Goal: Task Accomplishment & Management: Use online tool/utility

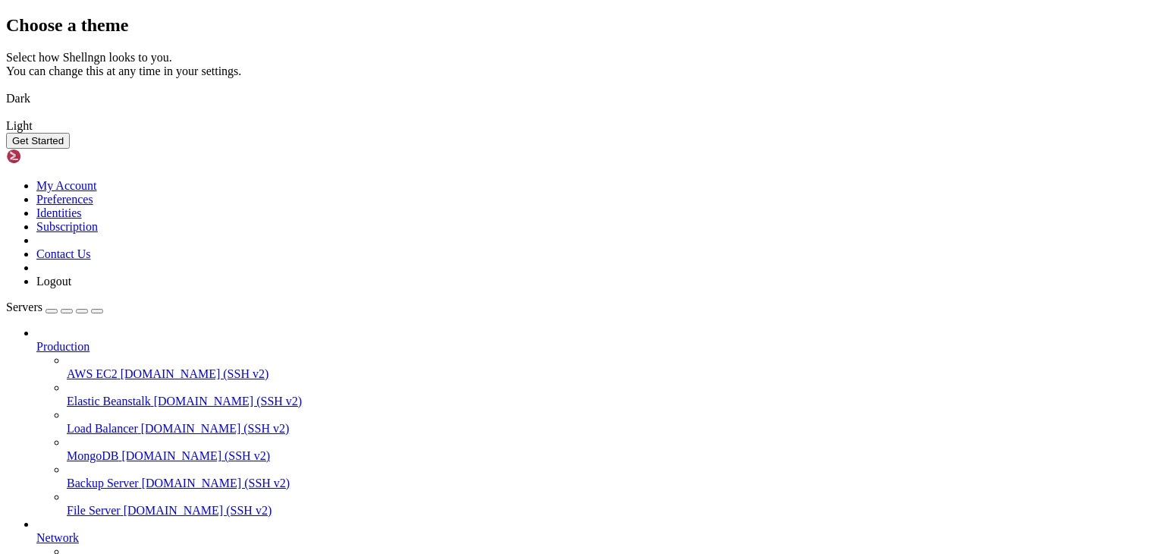
click at [6, 89] on img at bounding box center [6, 89] width 0 height 0
click at [70, 149] on button "Get Started" at bounding box center [38, 141] width 64 height 16
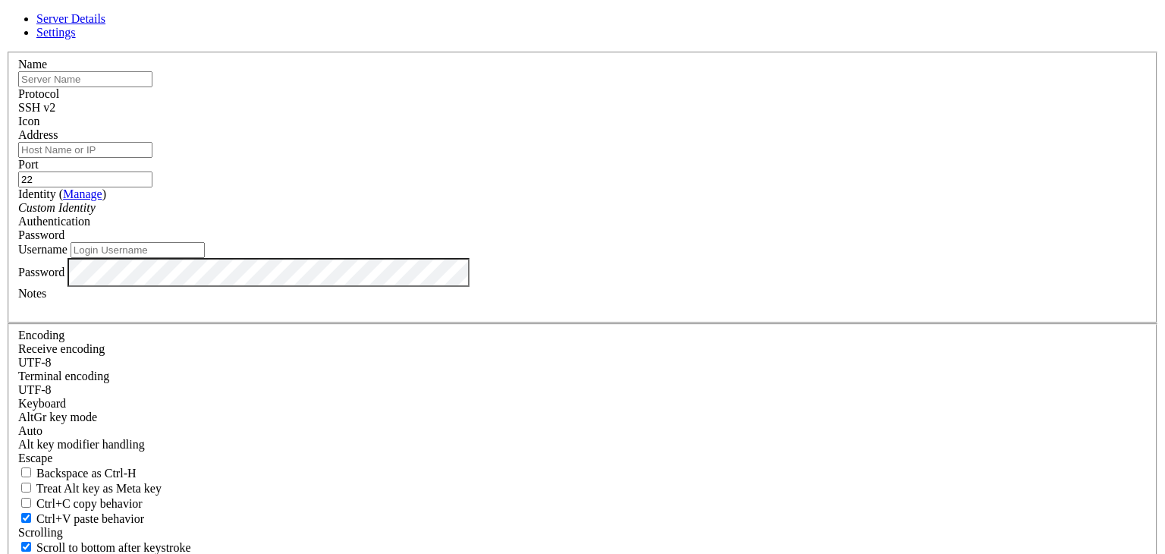
click at [153, 87] on input "text" at bounding box center [85, 79] width 134 height 16
paste input "pmag_dev"
drag, startPoint x: 495, startPoint y: 136, endPoint x: 170, endPoint y: 101, distance: 326.6
click at [171, 101] on div "Server Details Settings Name pmag_dev Protocol SSH v2 Icon" at bounding box center [582, 325] width 1153 height 627
paste input "[URL][TECHNICAL_ID]"
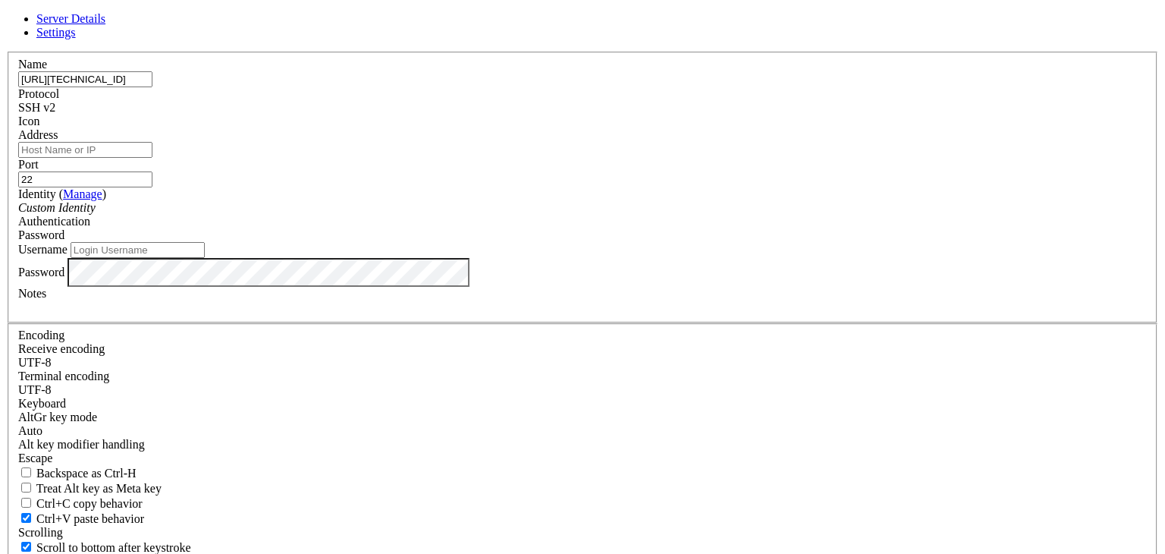
drag, startPoint x: 424, startPoint y: 142, endPoint x: 267, endPoint y: 147, distance: 157.1
click at [237, 141] on div "Server Details Settings Name [URL][TECHNICAL_ID] Protocol SSH v2 Icon" at bounding box center [582, 325] width 1153 height 627
drag, startPoint x: 476, startPoint y: 139, endPoint x: 206, endPoint y: 118, distance: 271.7
click at [206, 118] on div "Server Details Settings Name [TECHNICAL_ID] Protocol SSH v2 Icon" at bounding box center [582, 325] width 1153 height 627
type input "[TECHNICAL_ID]"
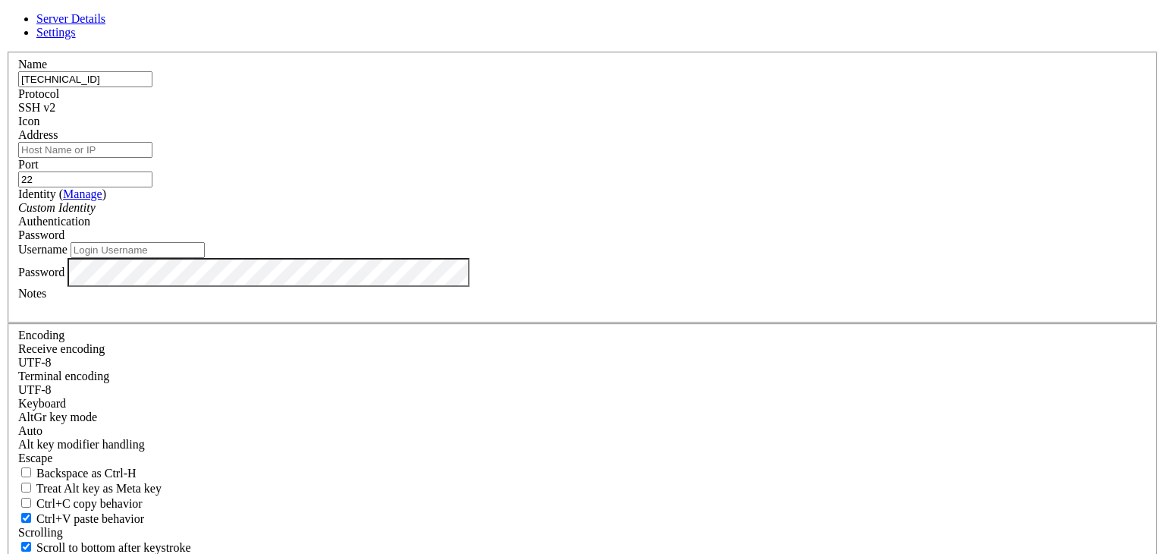
click at [153, 158] on input "Address" at bounding box center [85, 150] width 134 height 16
paste input "[TECHNICAL_ID]"
type input "[TECHNICAL_ID]"
click at [153, 87] on input "[TECHNICAL_ID]" at bounding box center [85, 79] width 134 height 16
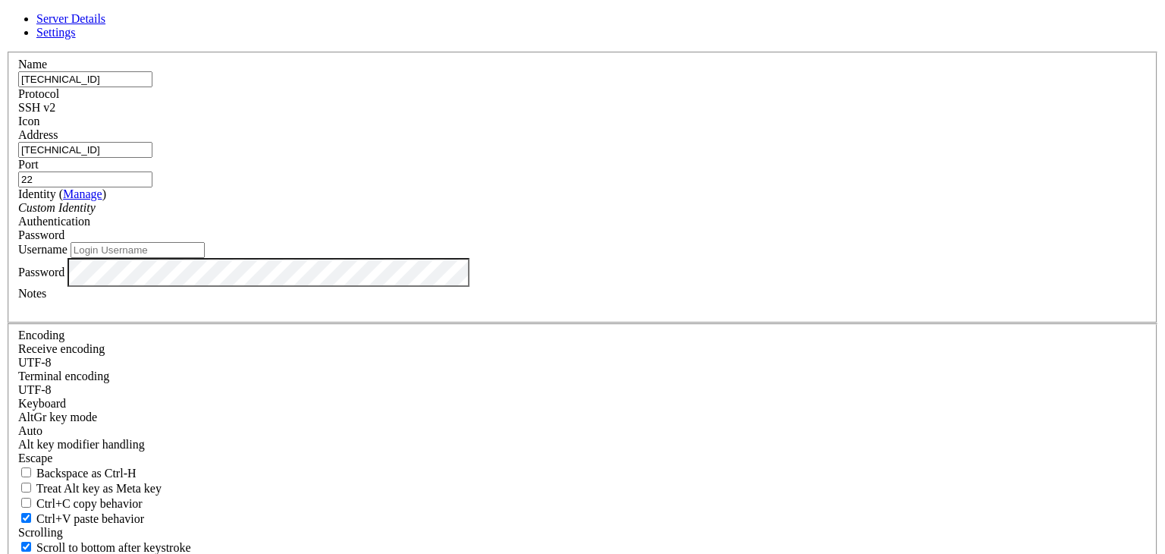
click at [153, 87] on input "[TECHNICAL_ID]" at bounding box center [85, 79] width 134 height 16
type input "test"
click at [205, 258] on input "Username" at bounding box center [138, 250] width 134 height 16
type input "appstore"
click at [55, 114] on span "SSH v2" at bounding box center [36, 107] width 37 height 13
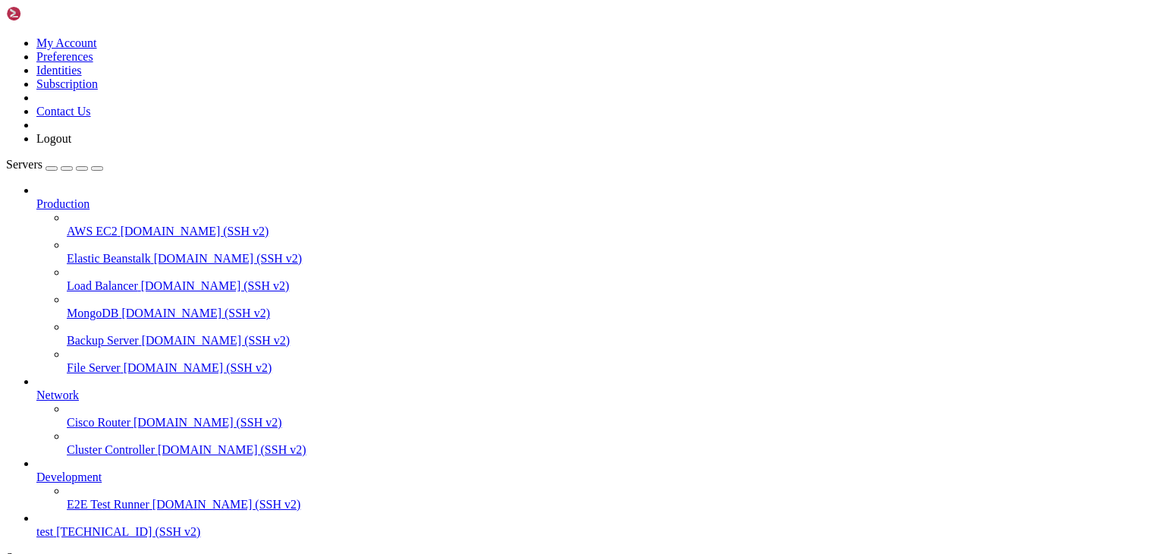
scroll to position [58, 0]
click at [140, 525] on span "[TECHNICAL_ID] (SSH v2)" at bounding box center [128, 531] width 144 height 13
click at [94, 525] on span "[TECHNICAL_ID] (SSH v2)" at bounding box center [128, 531] width 144 height 13
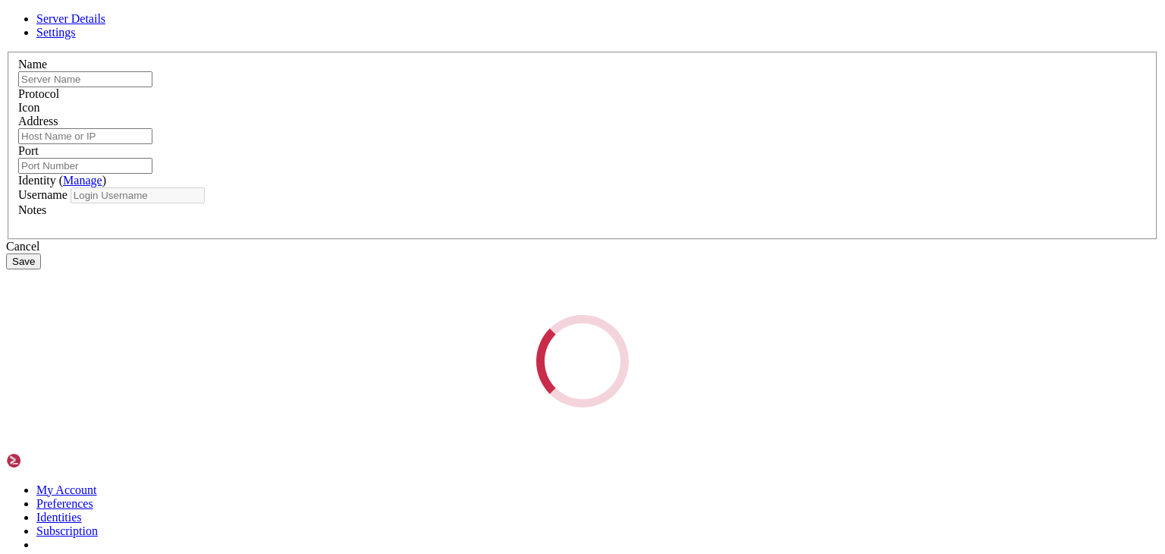
type input "test"
type input "[TECHNICAL_ID]"
type input "22"
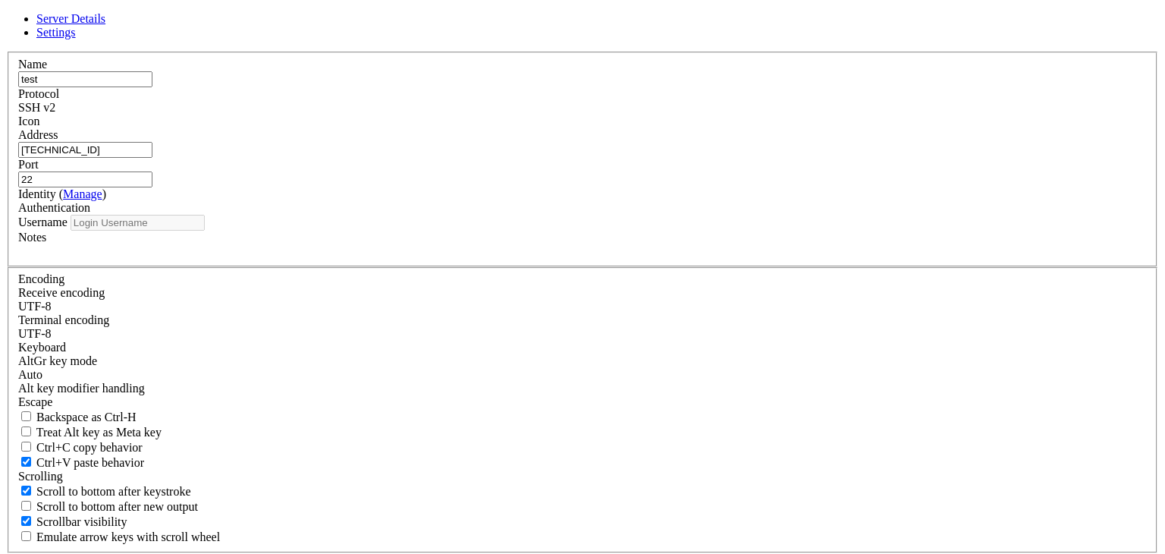
type input "appstore"
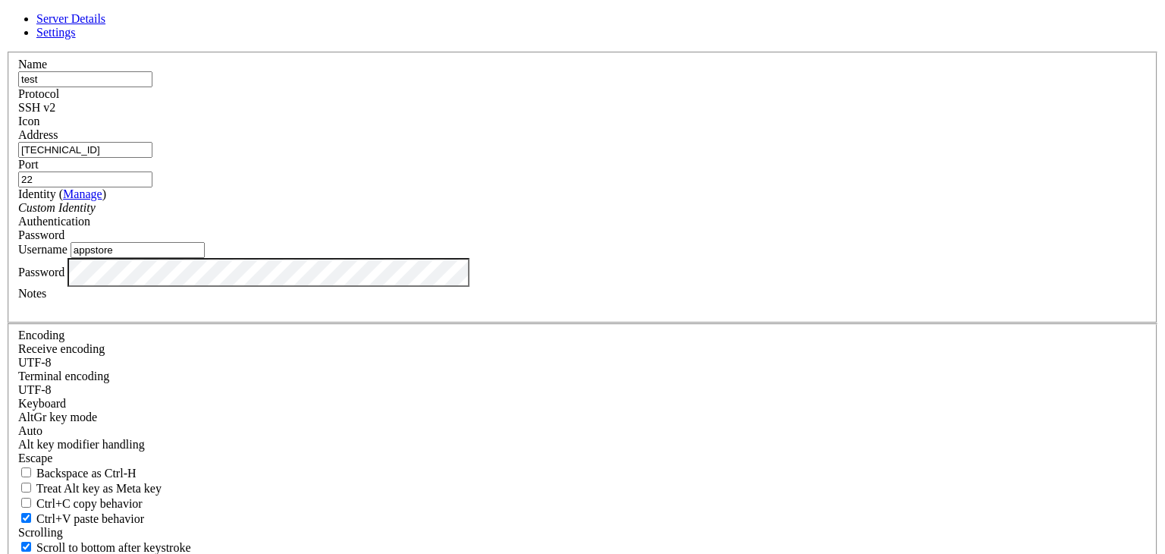
click at [205, 258] on input "appstore" at bounding box center [138, 250] width 134 height 16
click at [115, 333] on div "Server Details Settings Name test Protocol SSH v2 Icon" at bounding box center [582, 325] width 1153 height 627
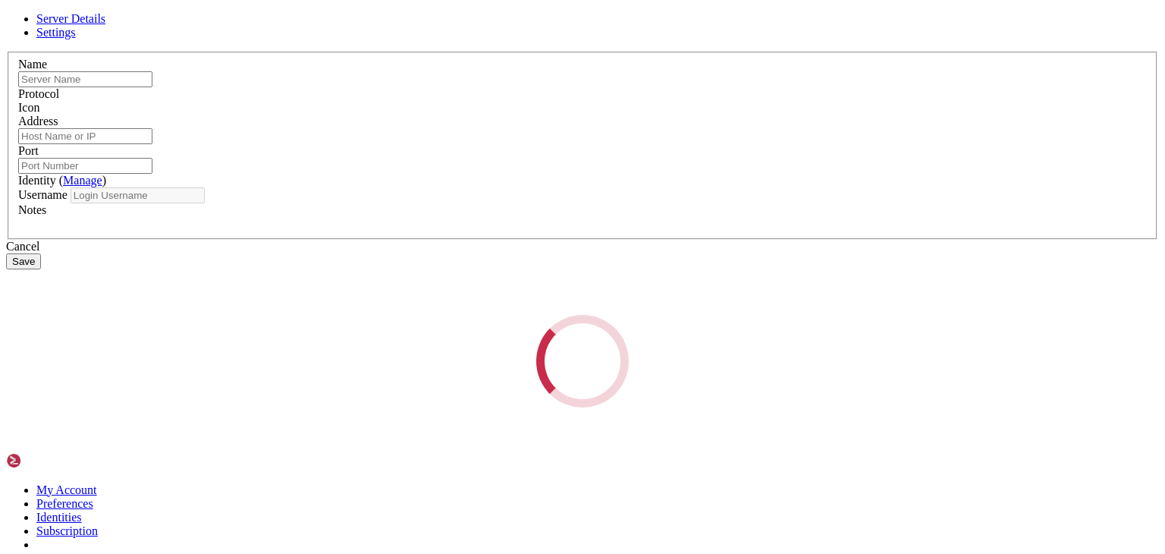
type input "test"
type input "[TECHNICAL_ID]"
type input "22"
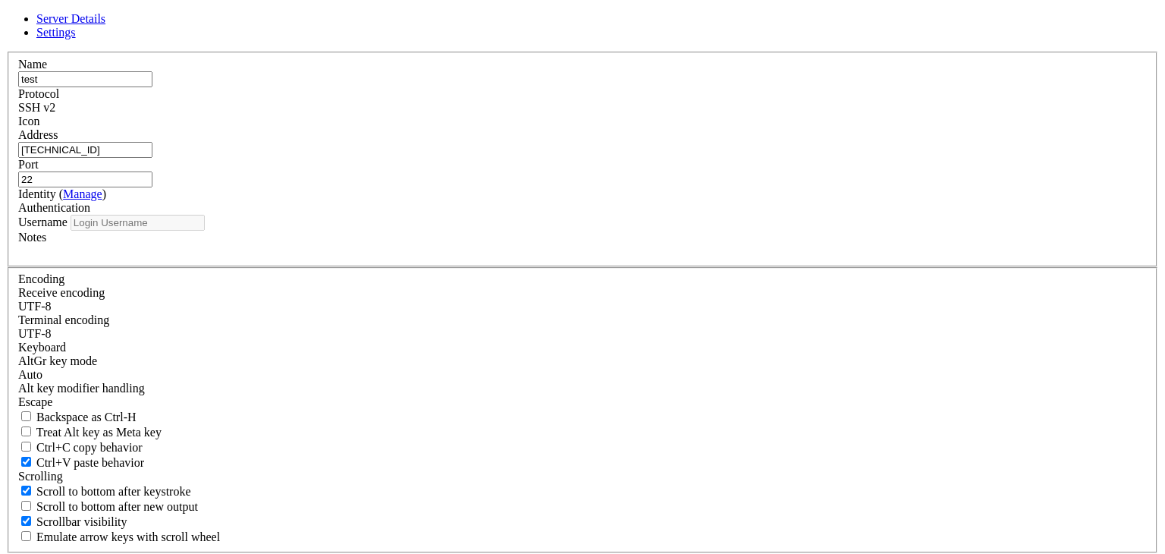
type input "appstore"
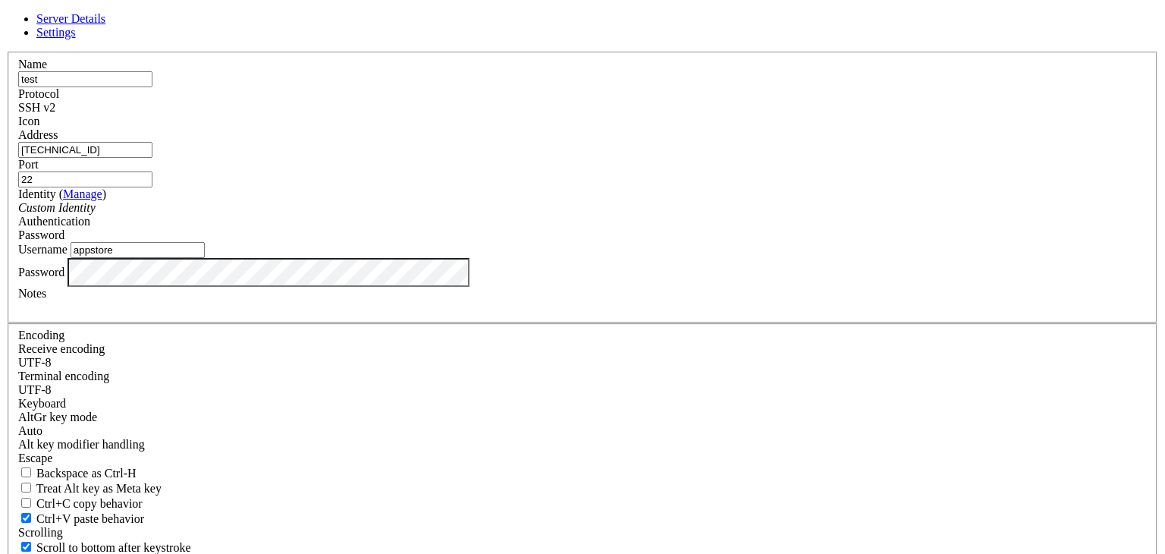
click at [680, 115] on div "SSH v2" at bounding box center [582, 108] width 1129 height 14
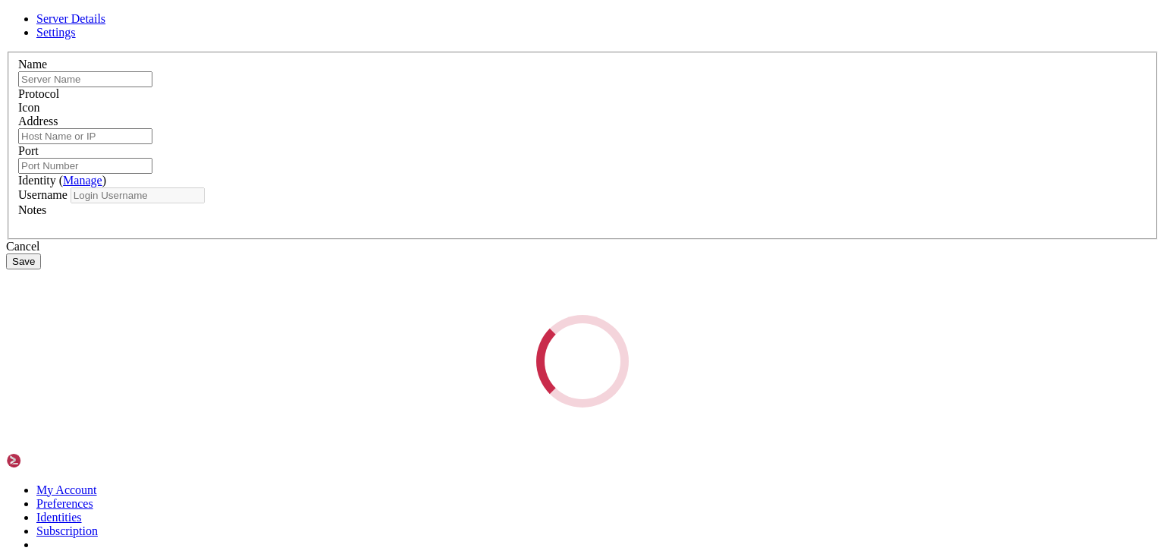
type input "test"
type input "[TECHNICAL_ID]"
type input "22"
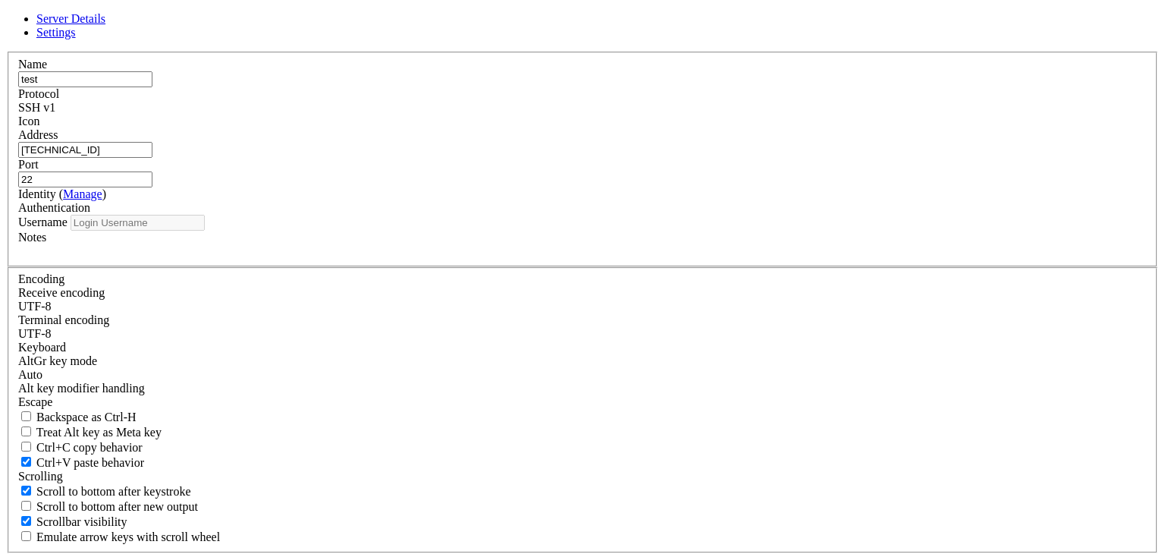
type input "appstore"
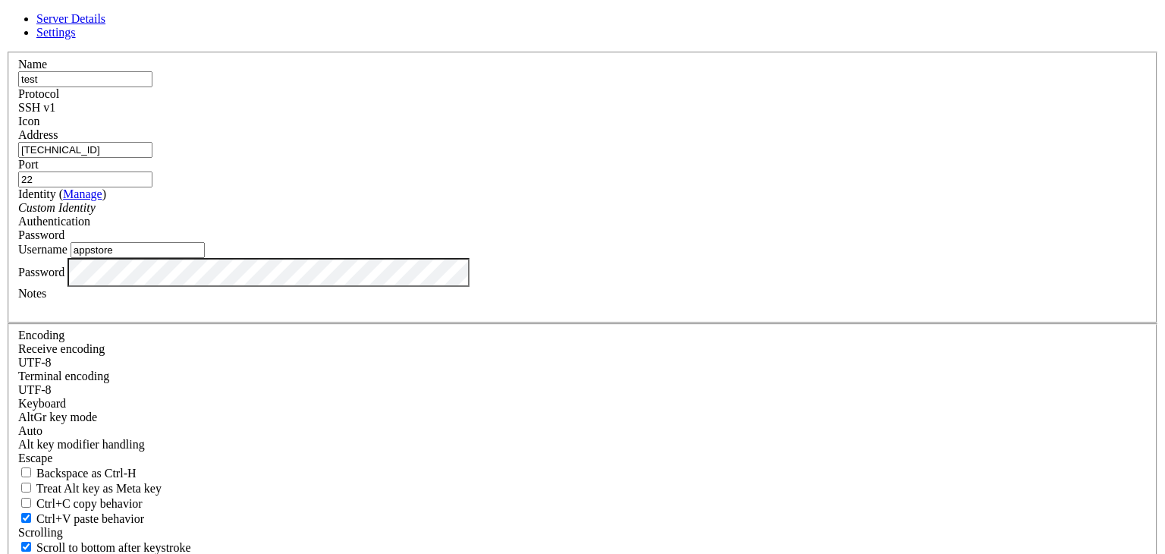
click at [703, 115] on div "SSH v1" at bounding box center [582, 108] width 1129 height 14
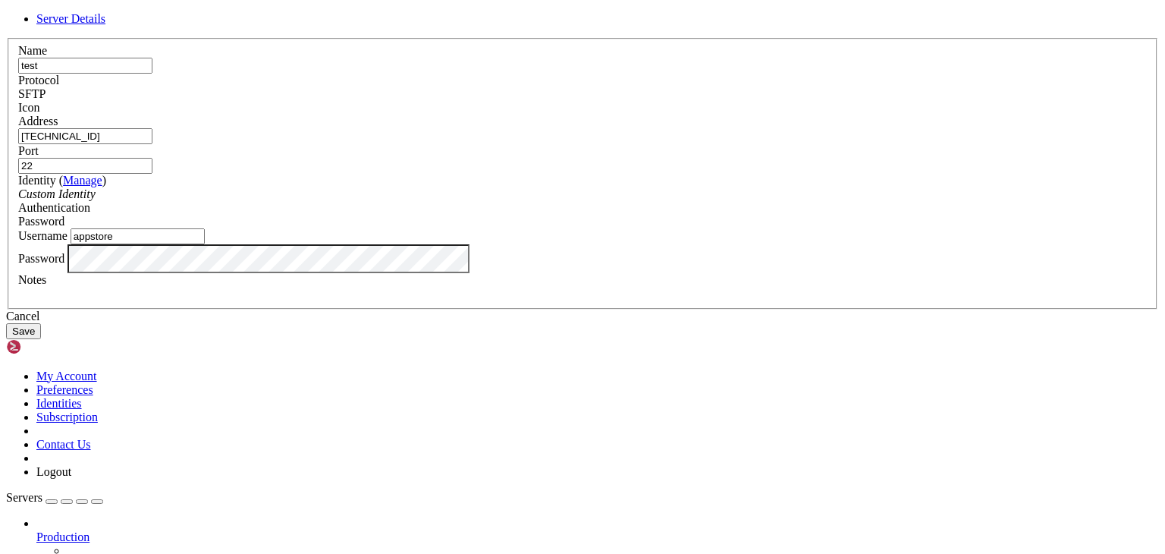
click at [595, 201] on div "Custom Identity" at bounding box center [582, 194] width 1129 height 14
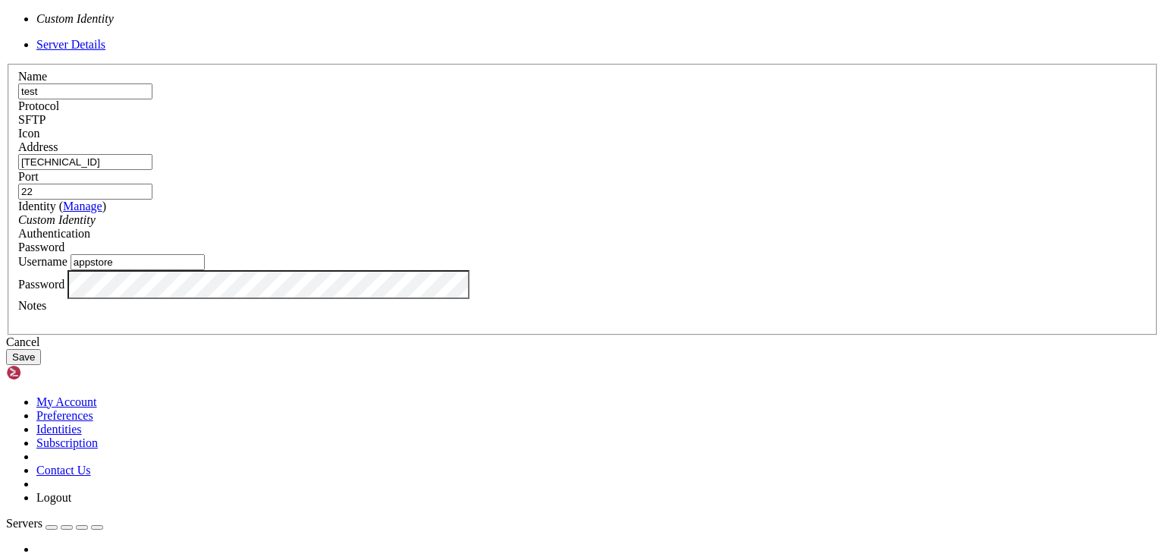
click at [595, 227] on div "Custom Identity" at bounding box center [582, 220] width 1129 height 14
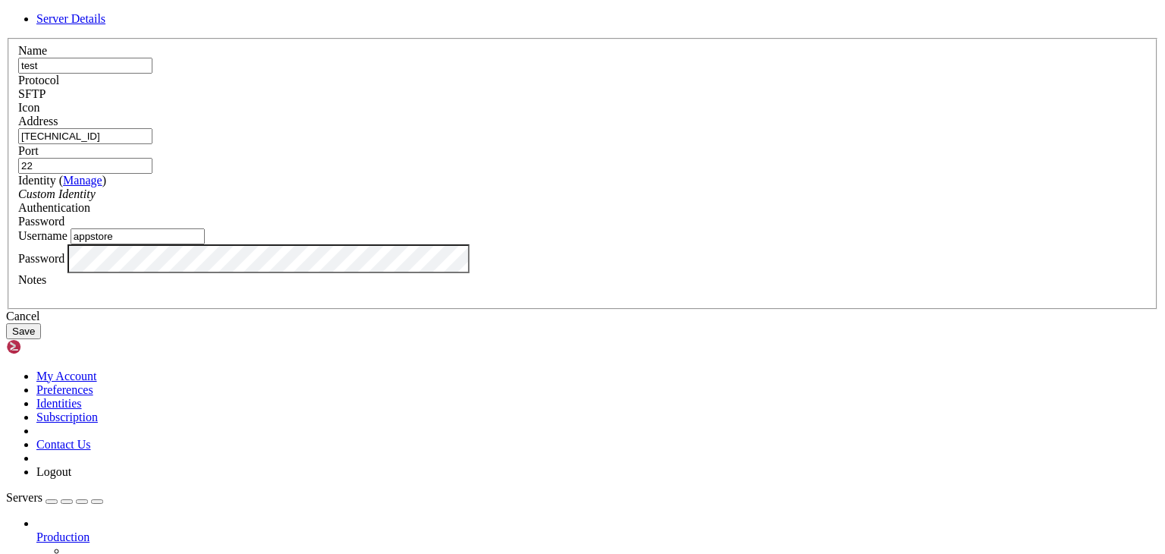
click at [41, 339] on button "Save" at bounding box center [23, 331] width 35 height 16
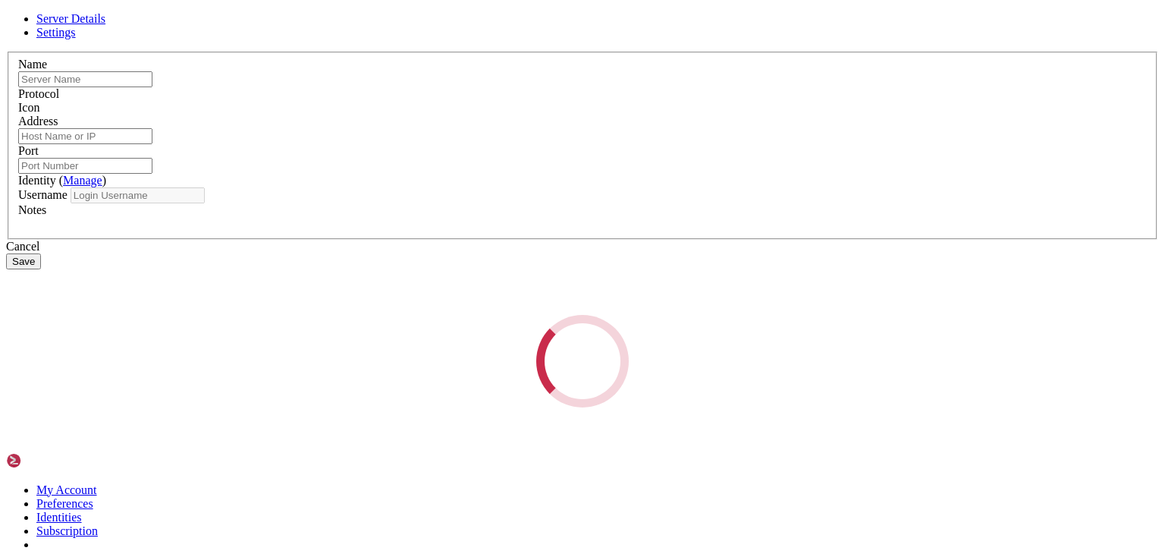
type input "test"
type input "[TECHNICAL_ID]"
type input "22"
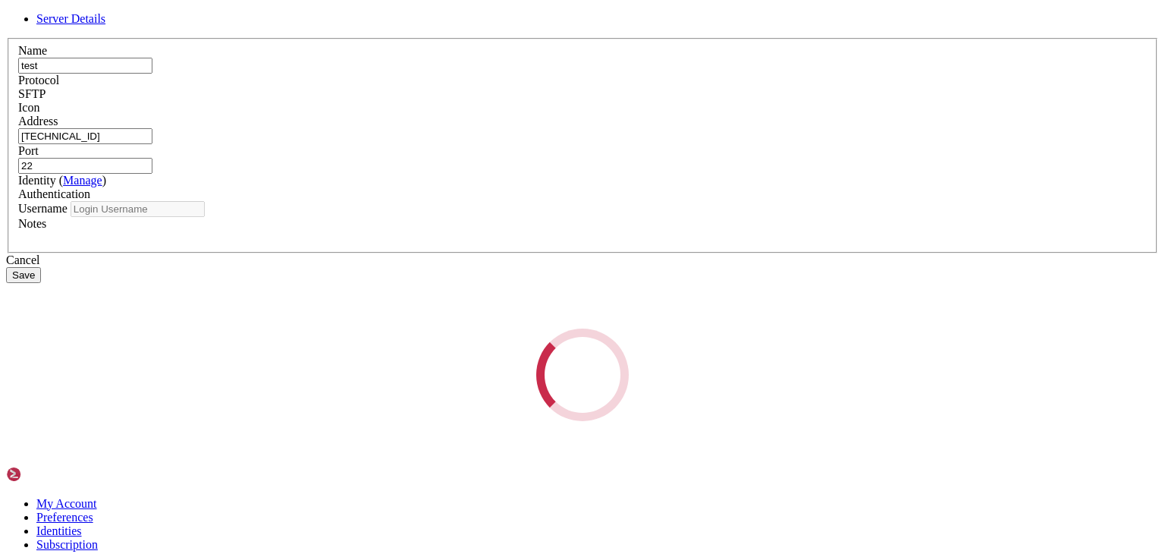
type input "appstore"
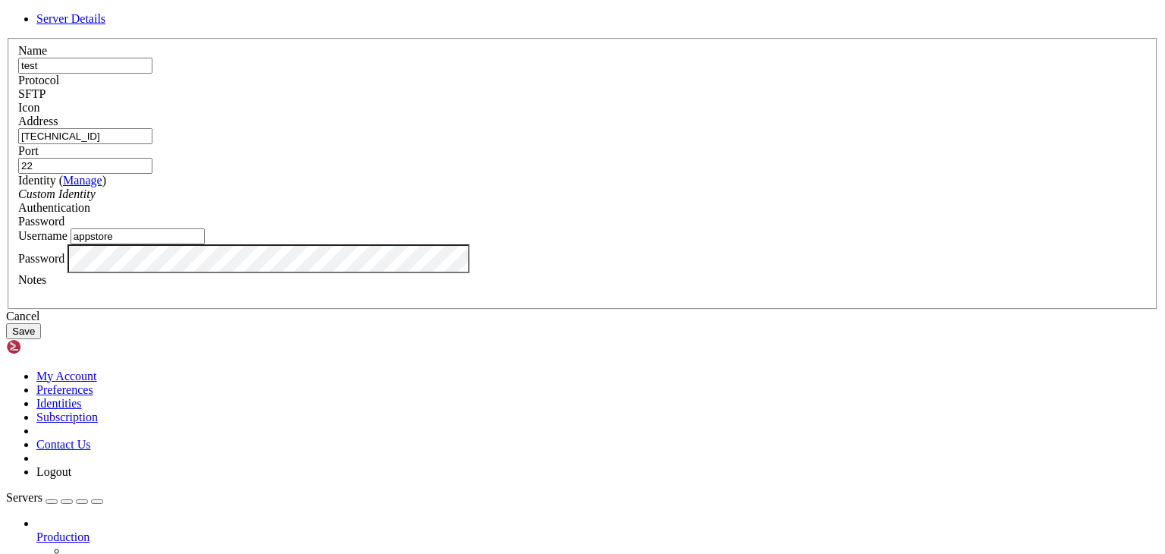
click at [229, 339] on div "Server Details Name test Protocol SFTP Icon" at bounding box center [582, 175] width 1153 height 327
click at [697, 228] on div "Authentication Password" at bounding box center [582, 214] width 1129 height 27
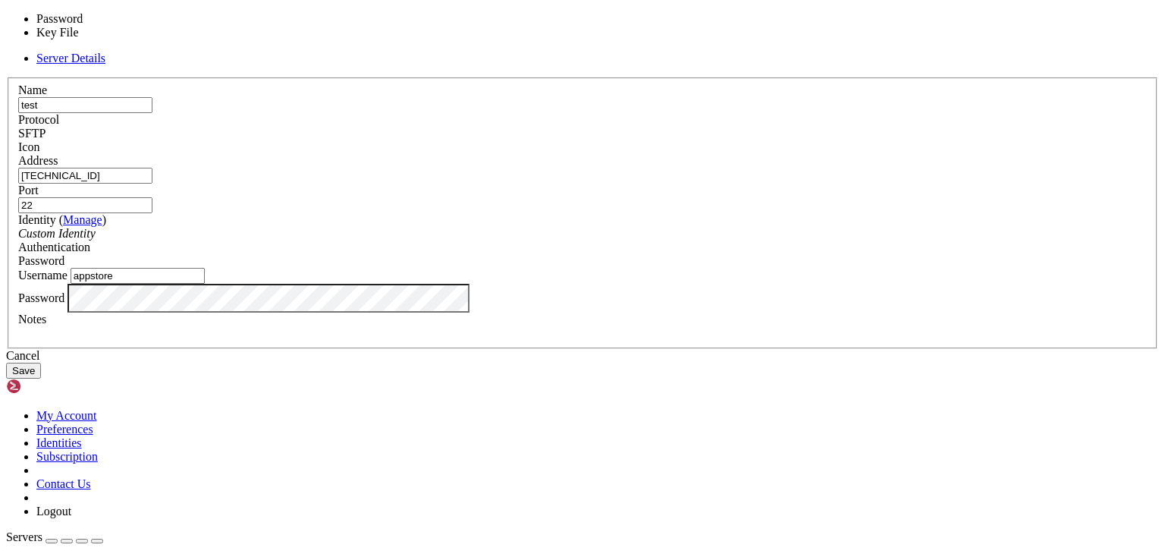
click at [700, 254] on div "Password" at bounding box center [582, 261] width 1129 height 14
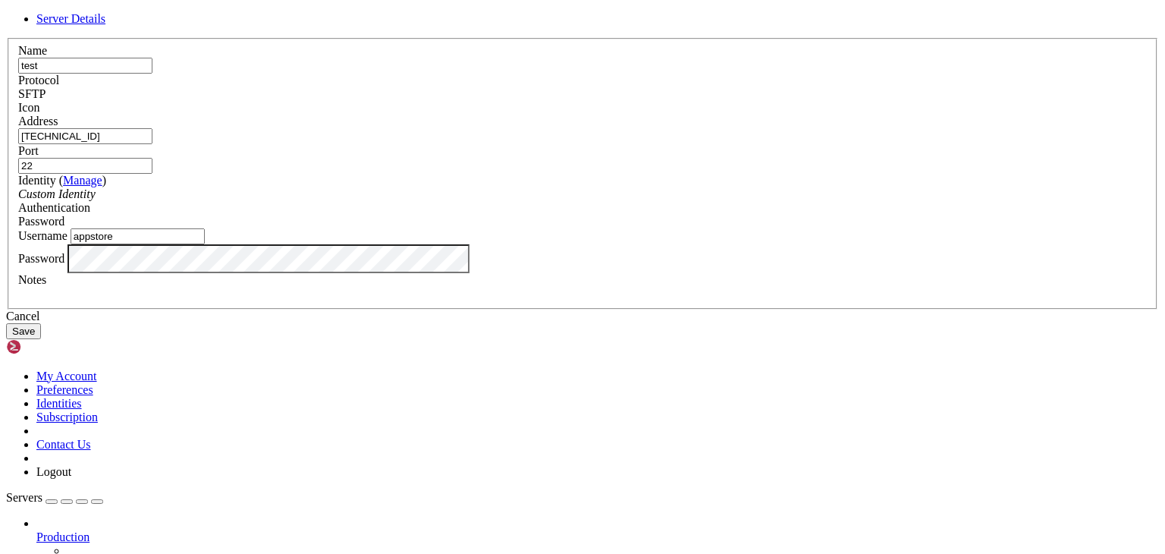
click at [41, 339] on button "Save" at bounding box center [23, 331] width 35 height 16
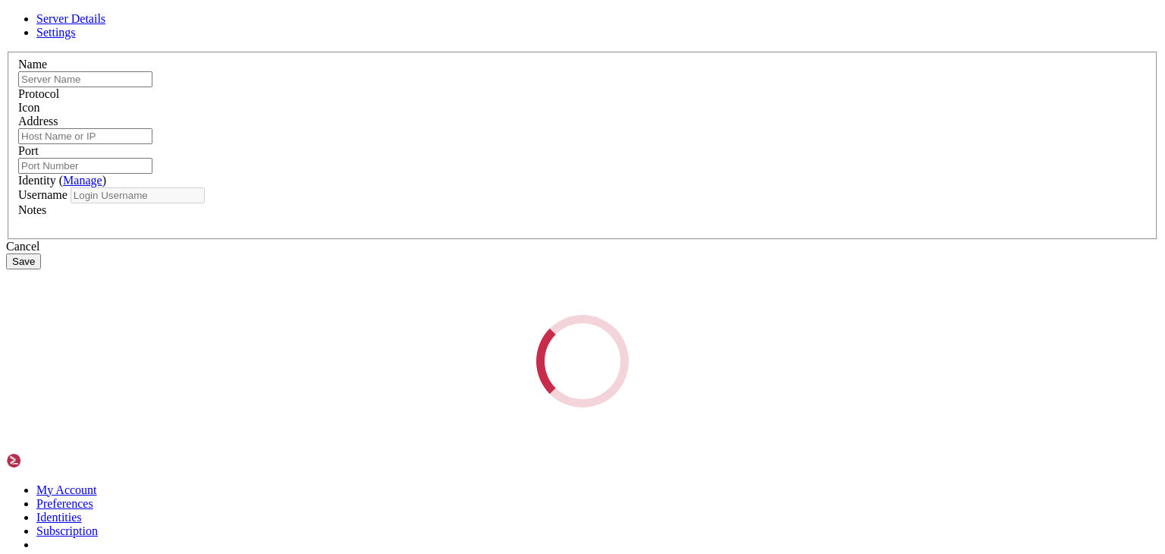
type input "test"
type input "[TECHNICAL_ID]"
type input "22"
type input "appstore"
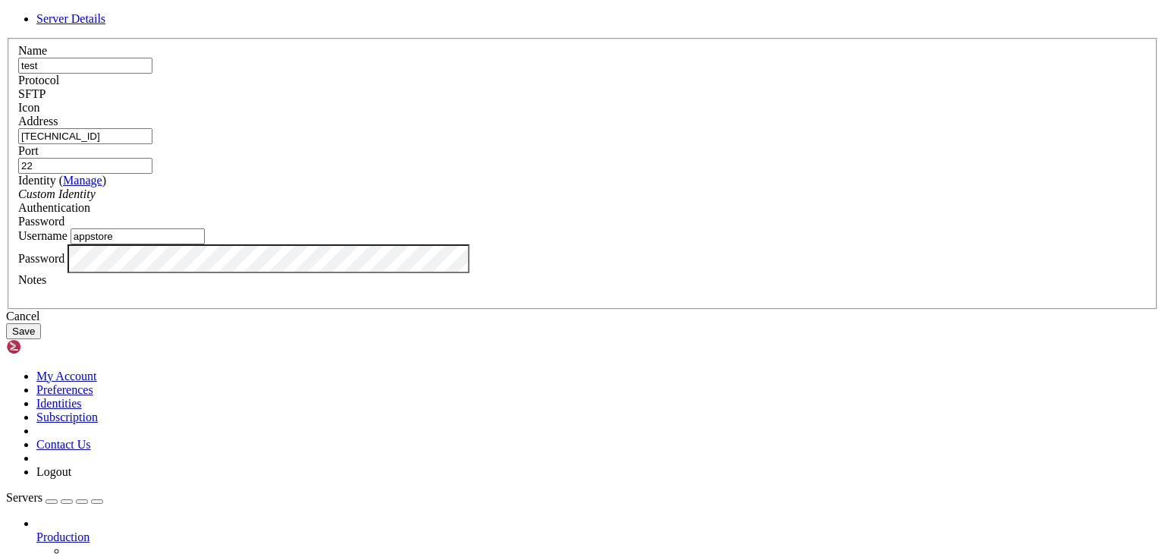
click at [675, 101] on div "Protocol SFTP" at bounding box center [582, 87] width 1129 height 27
click at [675, 101] on div "SFTP" at bounding box center [582, 94] width 1129 height 14
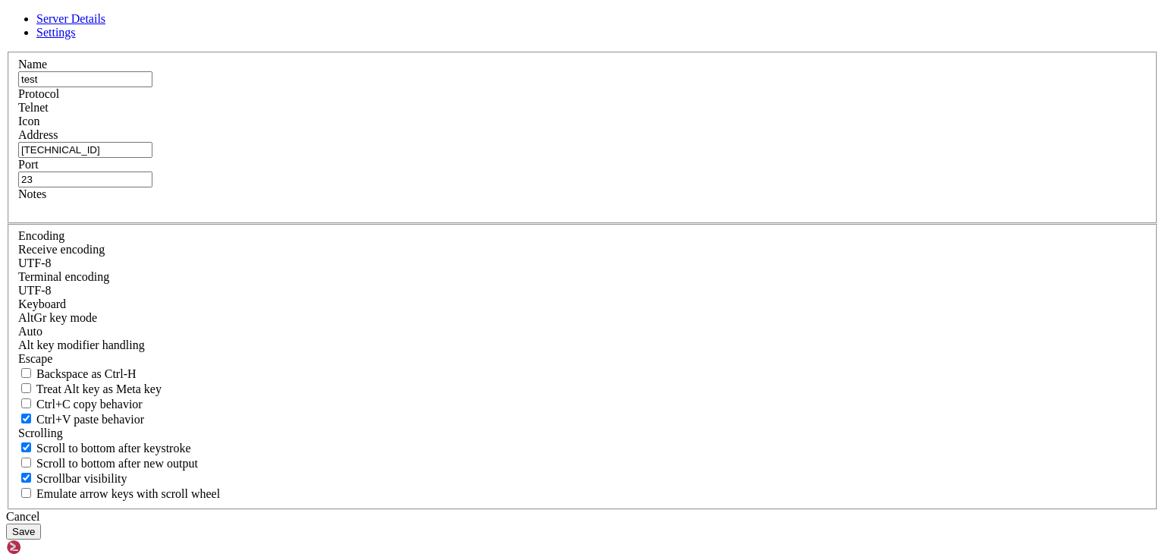
drag, startPoint x: 679, startPoint y: 227, endPoint x: 461, endPoint y: 219, distance: 217.9
click at [461, 219] on fieldset "Name test Protocol Telnet Icon Address [TECHNICAL_ID] Notes" at bounding box center [583, 138] width 1150 height 172
type input "22"
click at [41, 524] on button "Save" at bounding box center [23, 532] width 35 height 16
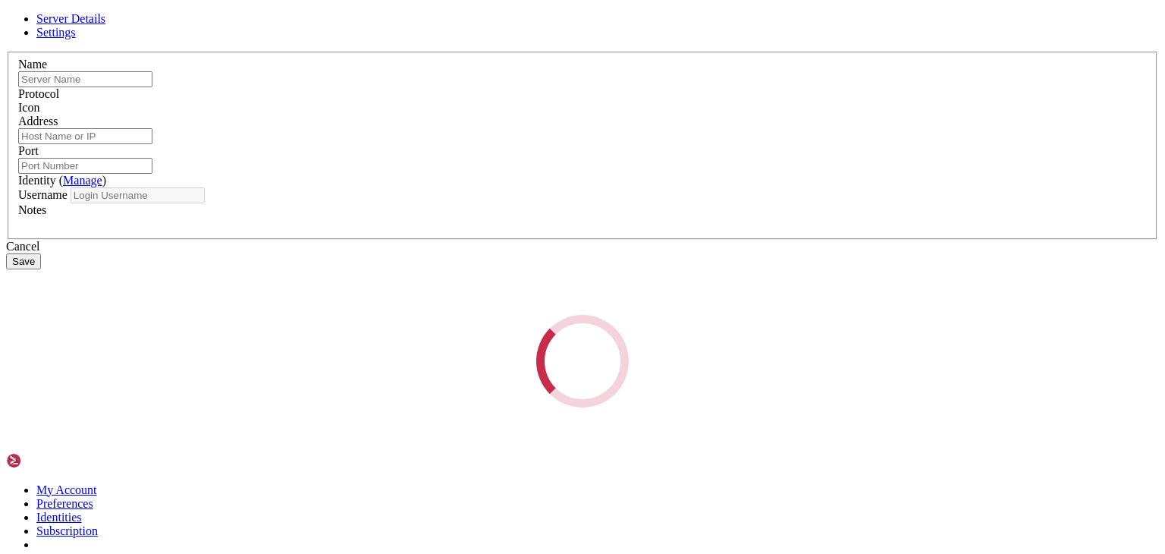
type input "test"
type input "[TECHNICAL_ID]"
type input "22"
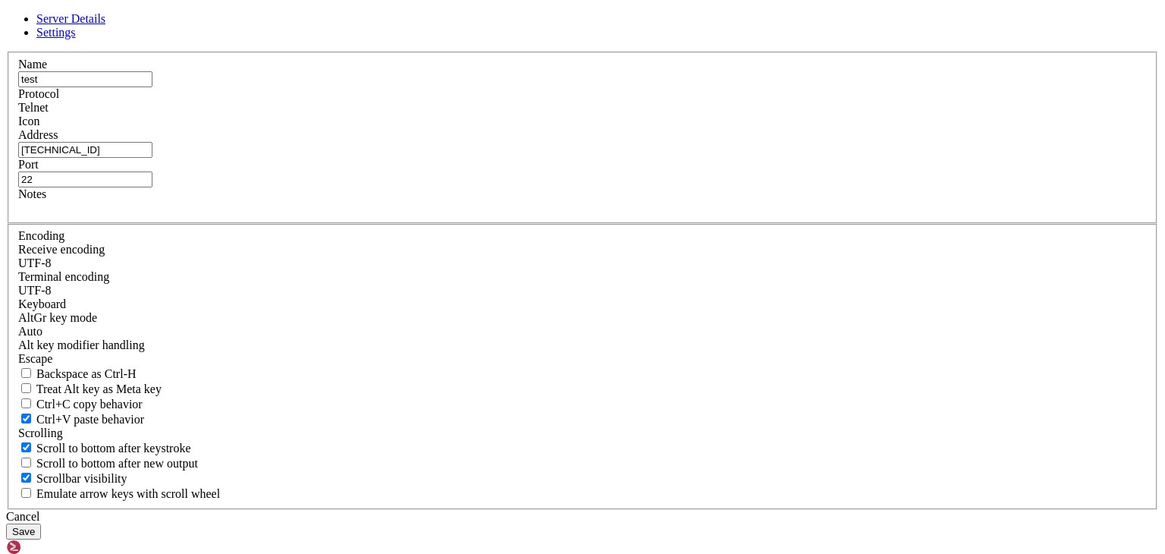
click at [76, 39] on span "Settings" at bounding box center [55, 32] width 39 height 13
click at [105, 25] on span "Server Details" at bounding box center [70, 18] width 69 height 13
drag, startPoint x: 455, startPoint y: 224, endPoint x: 150, endPoint y: 220, distance: 305.0
click at [155, 222] on div "Server Details Settings Name test Protocol Telnet Icon" at bounding box center [582, 275] width 1153 height 527
paste input "appstore!++"
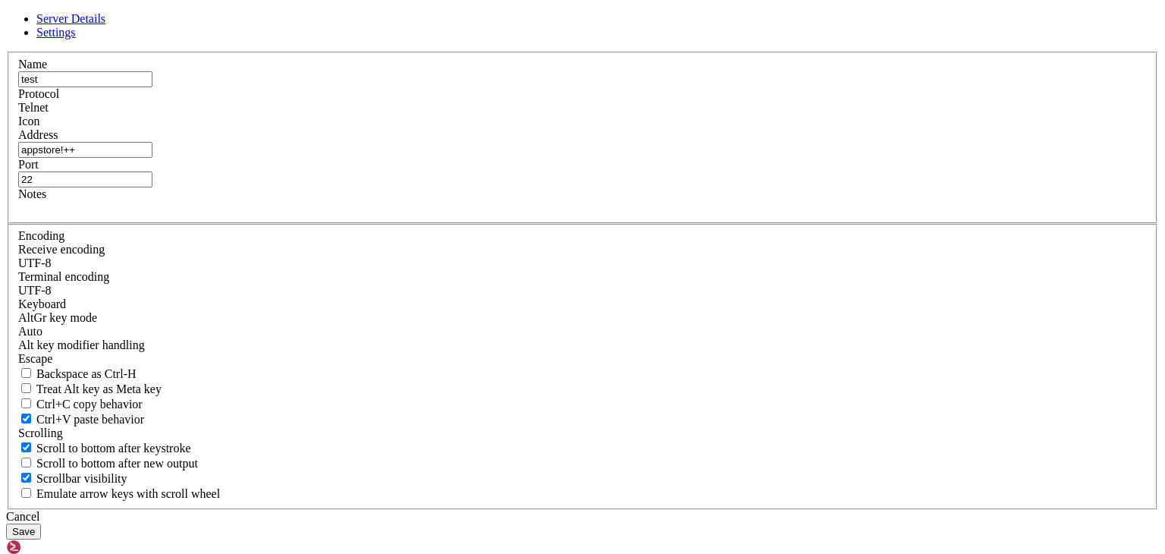
type input "[TECHNICAL_ID]"
click at [153, 187] on input "22" at bounding box center [85, 179] width 134 height 16
click at [687, 115] on div "Telnet" at bounding box center [582, 108] width 1129 height 14
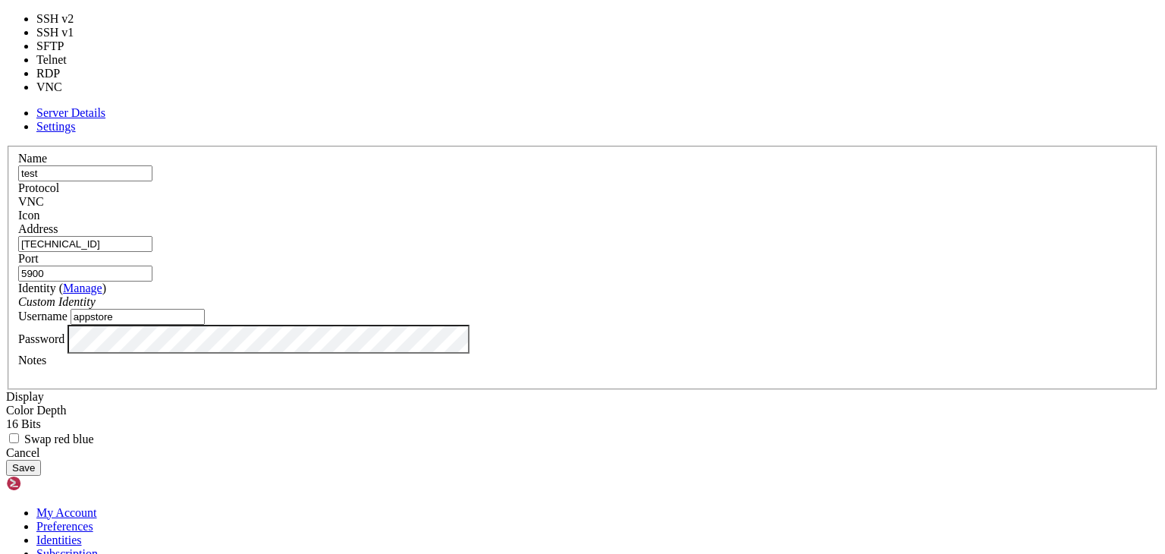
click at [670, 195] on div "VNC" at bounding box center [582, 202] width 1129 height 14
type input "22"
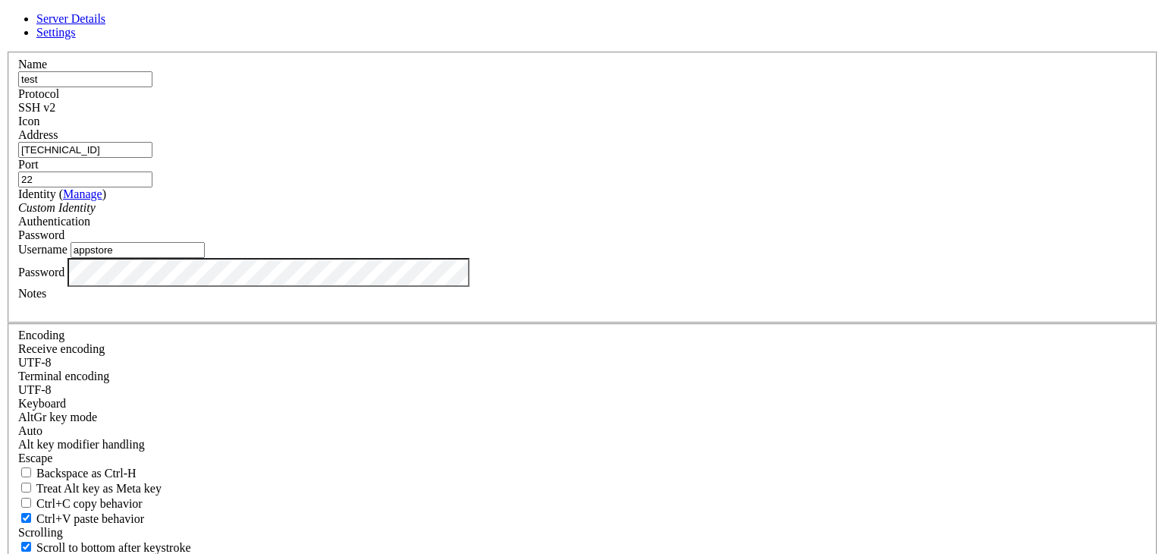
click at [152, 342] on div "Server Details Settings Name test Protocol SSH v2 Icon" at bounding box center [582, 325] width 1153 height 627
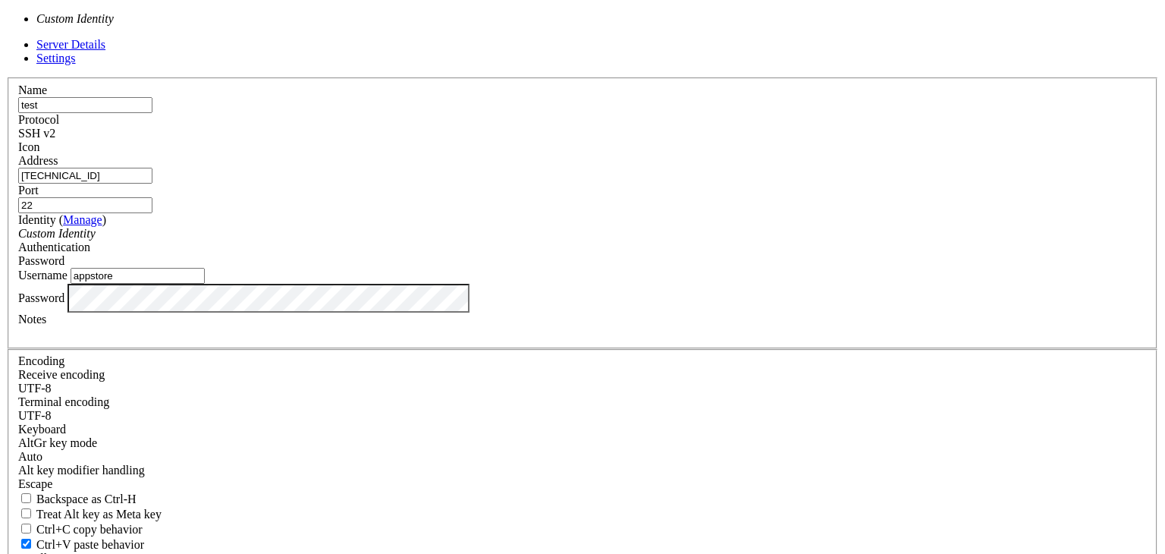
click at [536, 241] on div "Custom Identity" at bounding box center [582, 234] width 1129 height 14
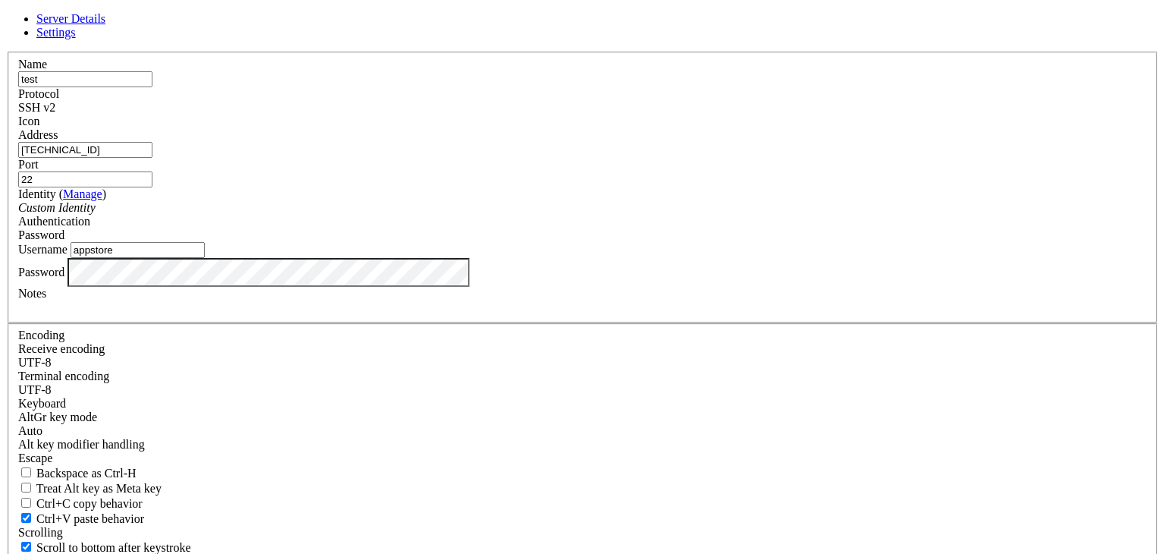
click at [102, 200] on link "Manage" at bounding box center [82, 193] width 39 height 13
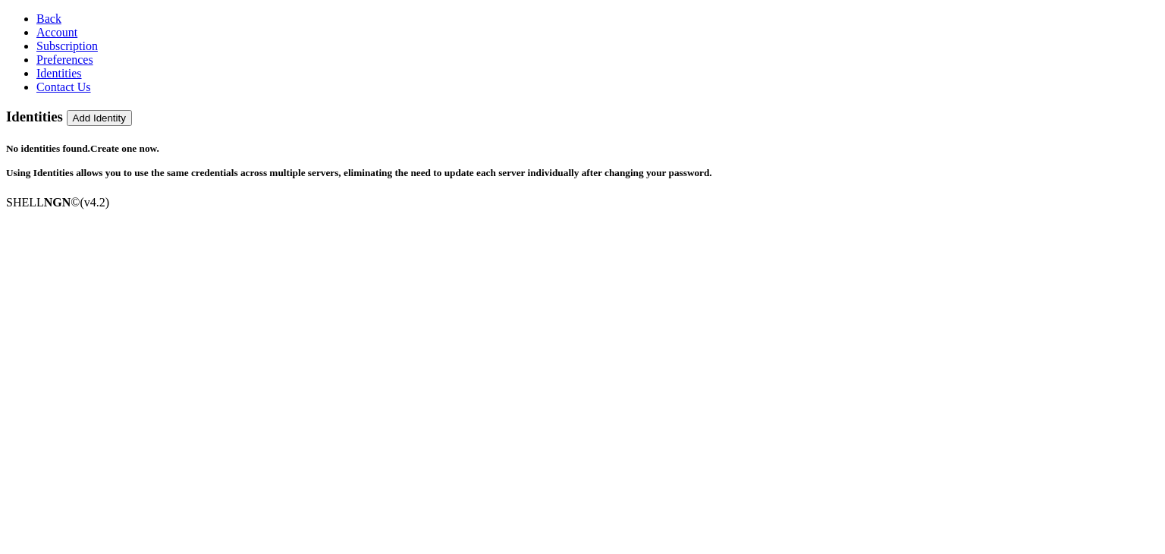
click at [36, 12] on link "Back" at bounding box center [48, 18] width 25 height 13
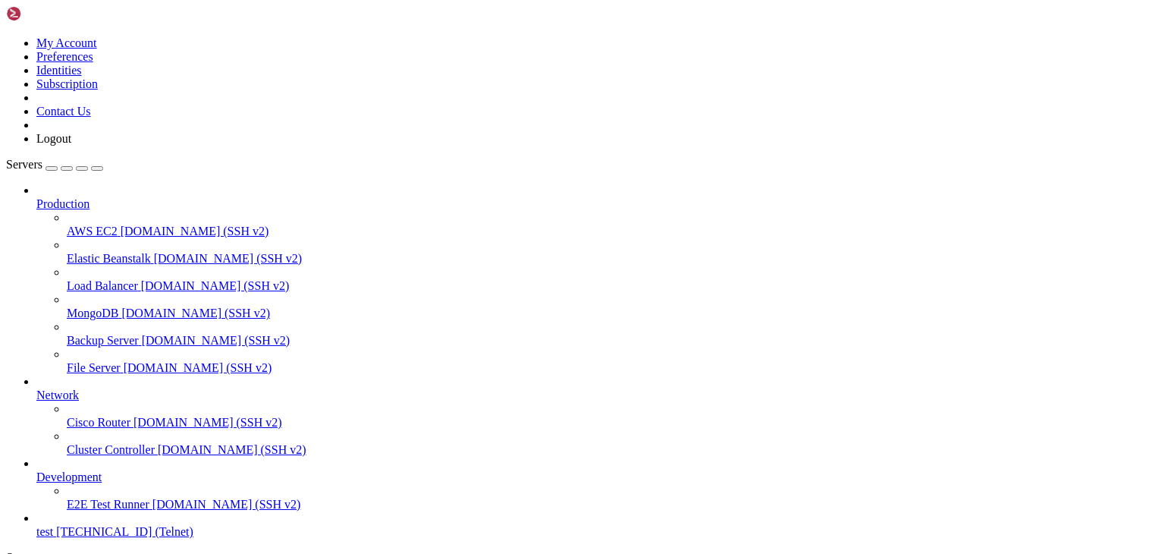
scroll to position [58, 0]
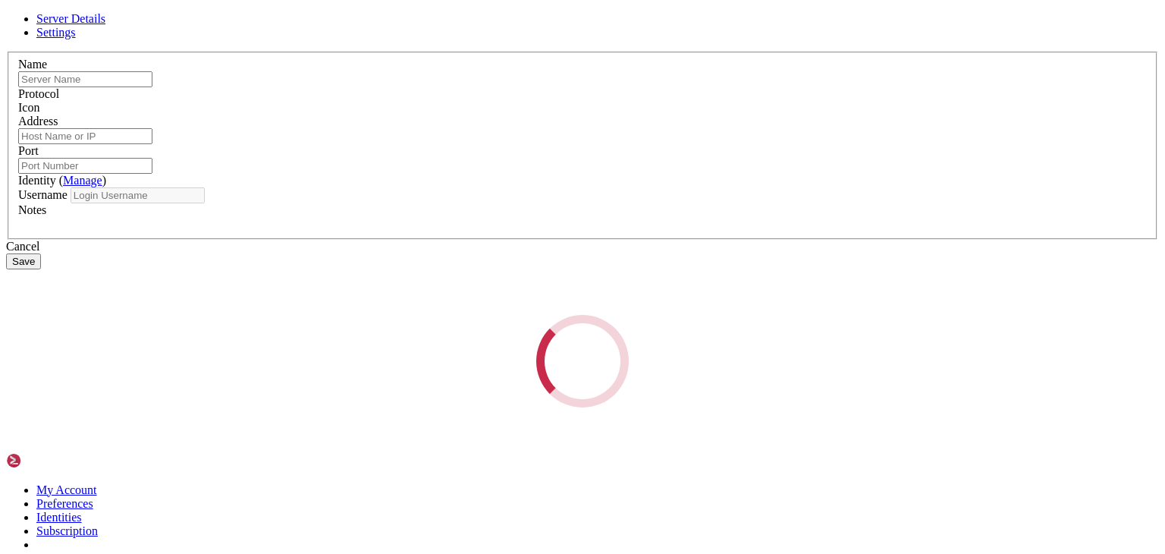
type input "test"
type input "[TECHNICAL_ID]"
type input "22"
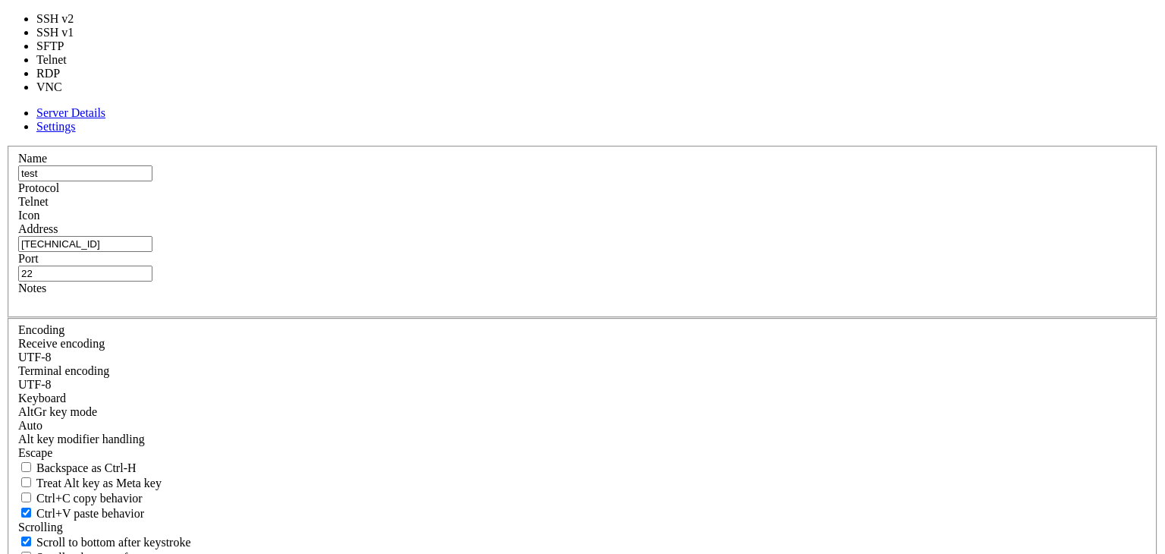
click at [662, 195] on div "Telnet" at bounding box center [582, 202] width 1129 height 14
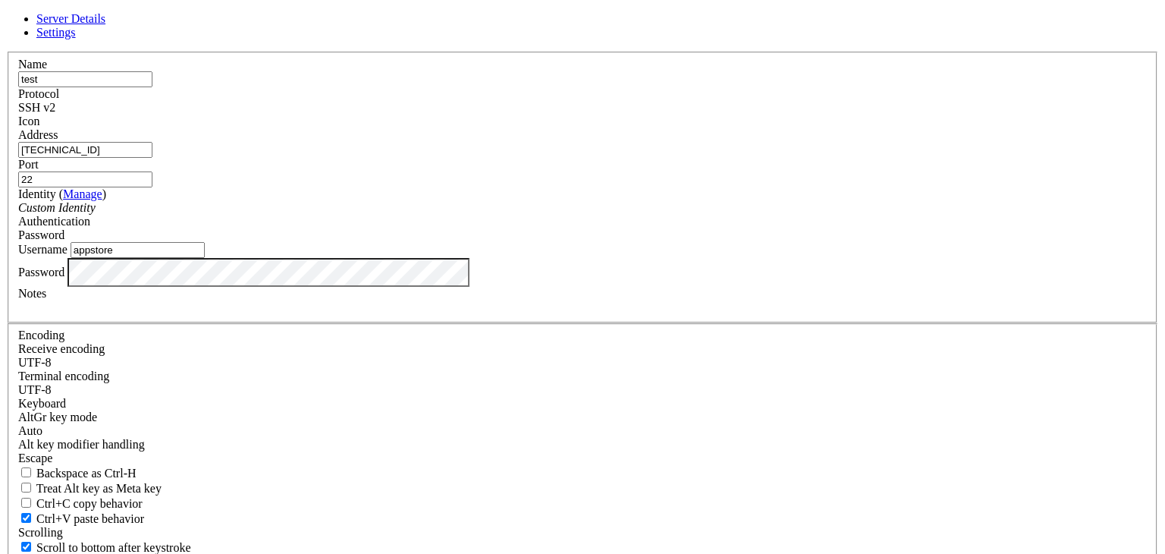
click at [209, 359] on div "Server Details Settings Name test Protocol SSH v2 Icon" at bounding box center [582, 325] width 1153 height 627
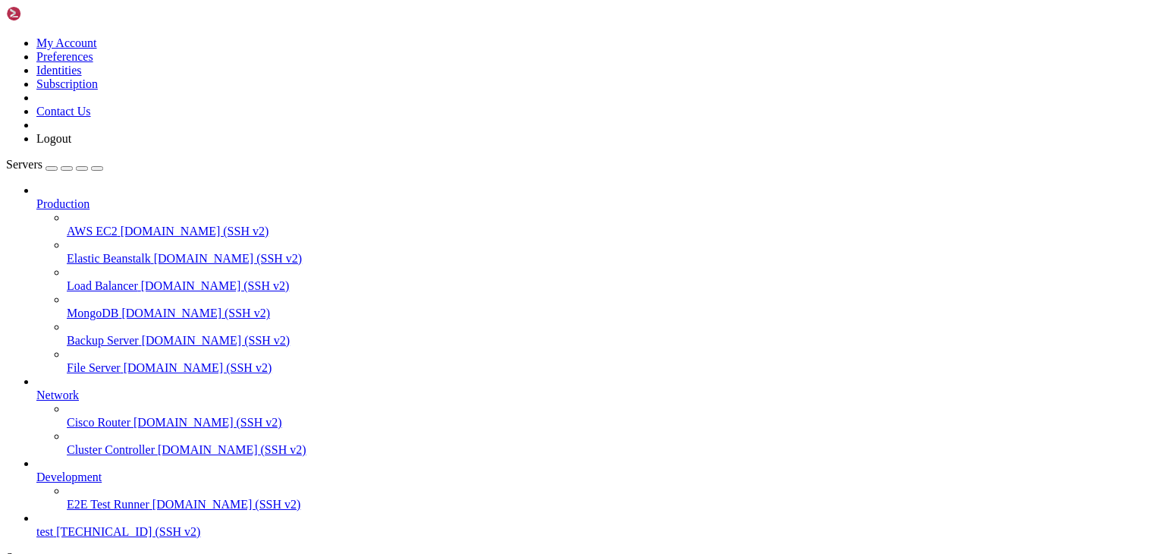
scroll to position [12, 0]
